Goal: Information Seeking & Learning: Learn about a topic

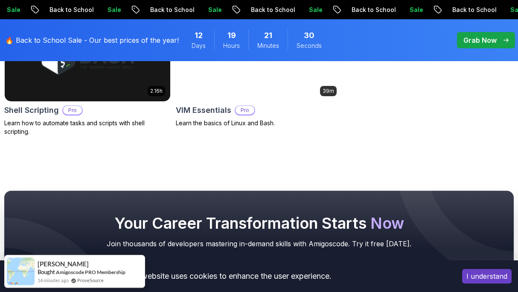
scroll to position [471, 0]
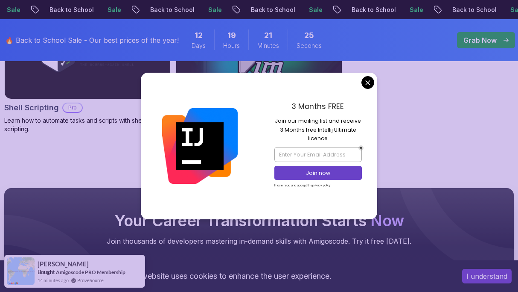
click at [369, 84] on body "Sale Back to School Sale Back to School Sale Back to School Sale Back to School…" at bounding box center [259, 119] width 518 height 1180
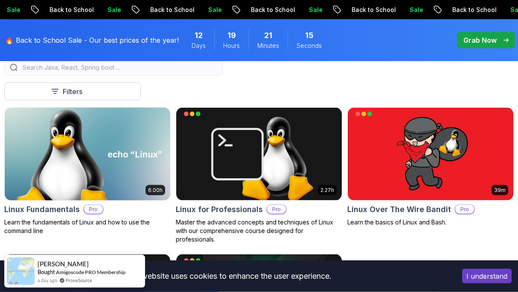
scroll to position [236, 0]
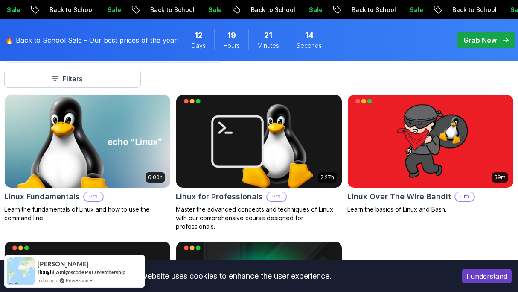
click at [111, 156] on img at bounding box center [87, 141] width 174 height 97
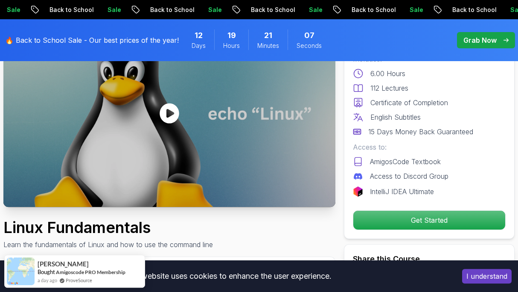
scroll to position [59, 0]
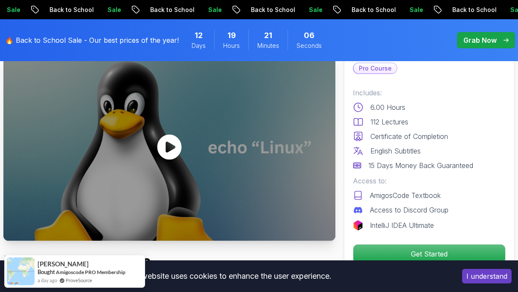
click at [172, 144] on icon at bounding box center [170, 147] width 26 height 26
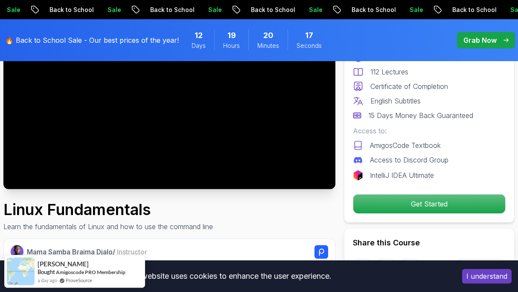
scroll to position [118, 0]
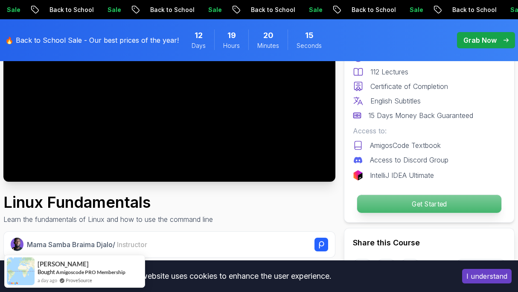
click at [419, 205] on p "Get Started" at bounding box center [429, 204] width 144 height 18
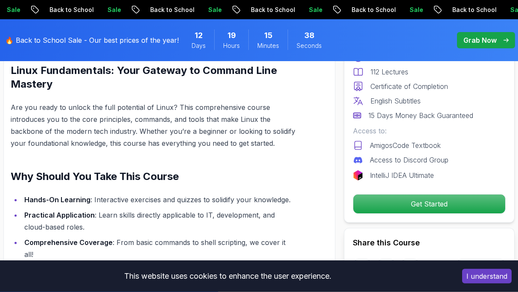
scroll to position [707, 0]
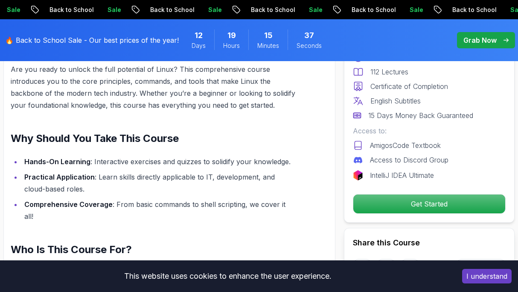
click at [62, 167] on ul "Hands-On Learning : Interactive exercises and quizzes to solidify your knowledg…" at bounding box center [154, 188] width 286 height 67
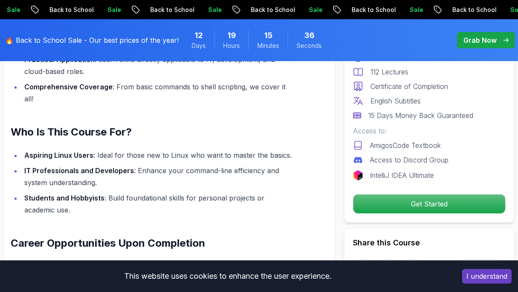
scroll to position [825, 0]
click at [48, 150] on strong "Aspiring Linux Users" at bounding box center [58, 154] width 69 height 9
click at [54, 164] on li "IT Professionals and Developers : Enhance your command-line efficiency and syst…" at bounding box center [159, 176] width 275 height 24
click at [56, 166] on strong "IT Professionals and Developers" at bounding box center [79, 170] width 110 height 9
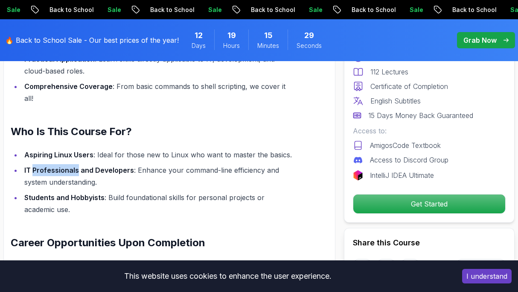
click at [56, 166] on strong "IT Professionals and Developers" at bounding box center [79, 170] width 110 height 9
click at [52, 193] on strong "Students and Hobbyists" at bounding box center [64, 197] width 80 height 9
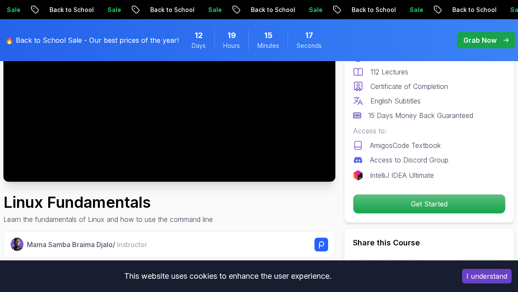
scroll to position [59, 0]
